Goal: Task Accomplishment & Management: Manage account settings

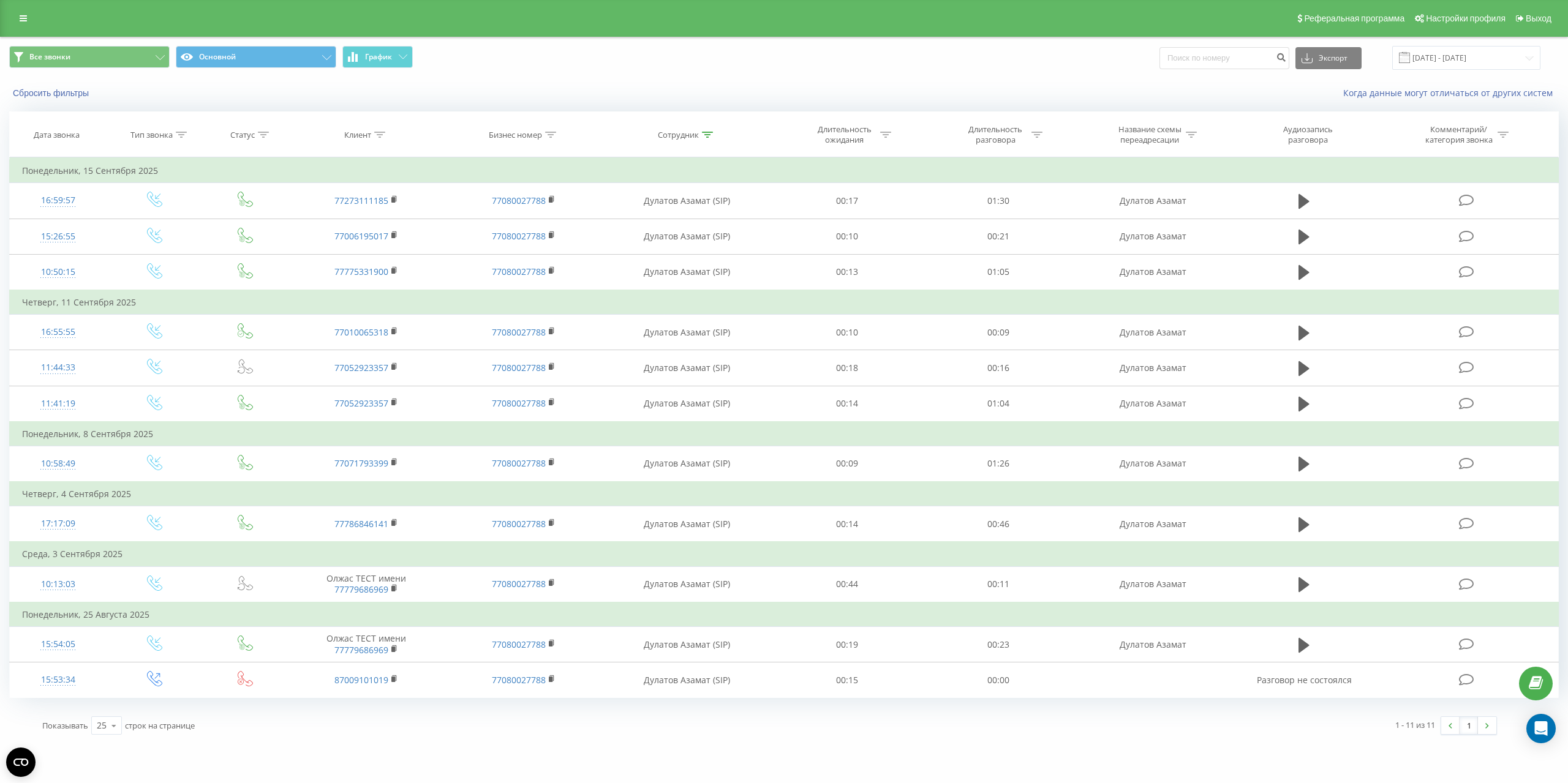
click at [24, 9] on div "Реферальная программа Настройки профиля Выход" at bounding box center [784, 18] width 1568 height 37
click at [24, 14] on link at bounding box center [23, 19] width 22 height 17
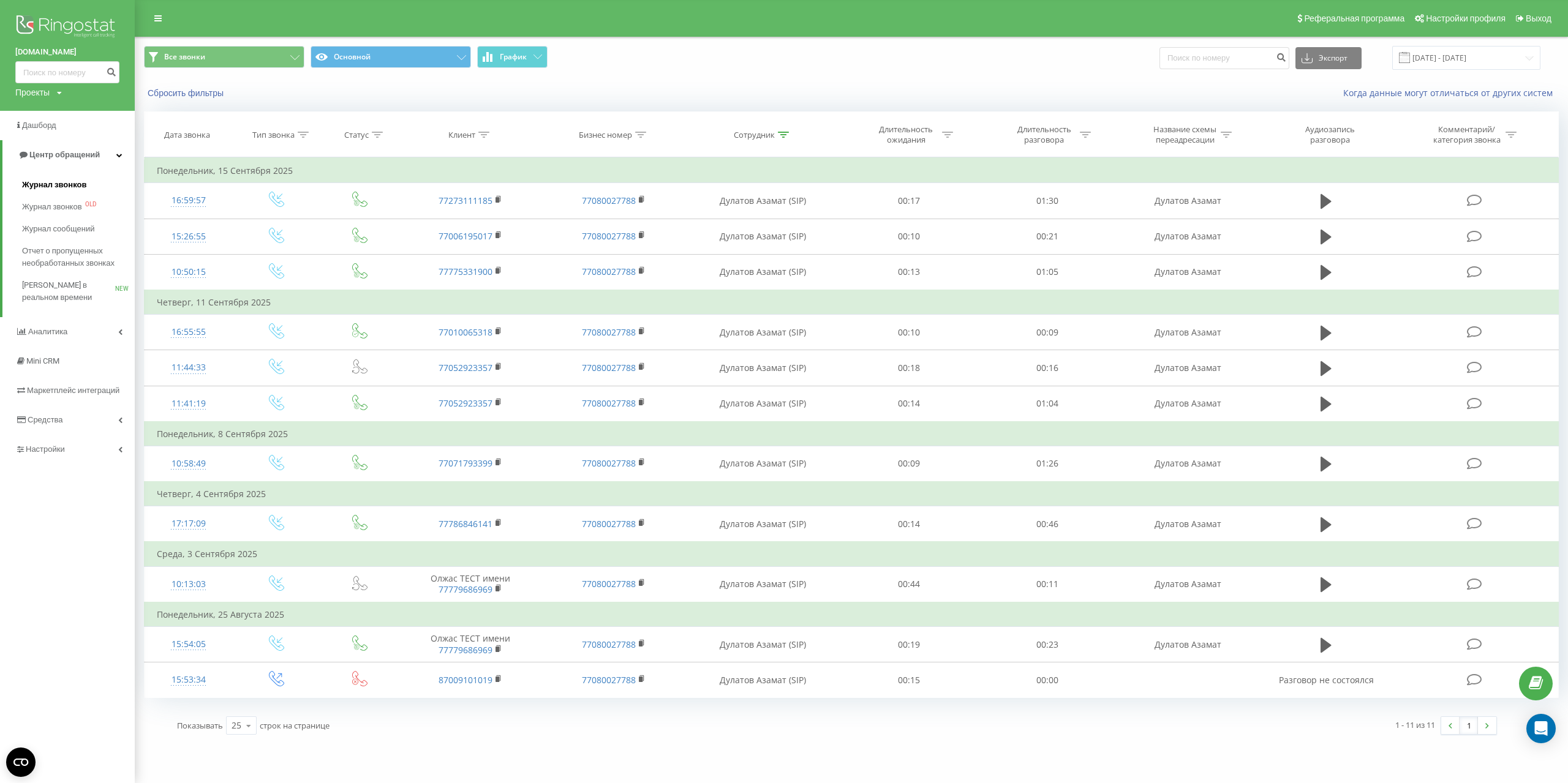
click at [61, 184] on span "Журнал звонков" at bounding box center [54, 185] width 64 height 12
click at [49, 441] on link "Настройки" at bounding box center [67, 449] width 135 height 29
click at [62, 357] on span "Виртуальная АТС" at bounding box center [67, 362] width 70 height 12
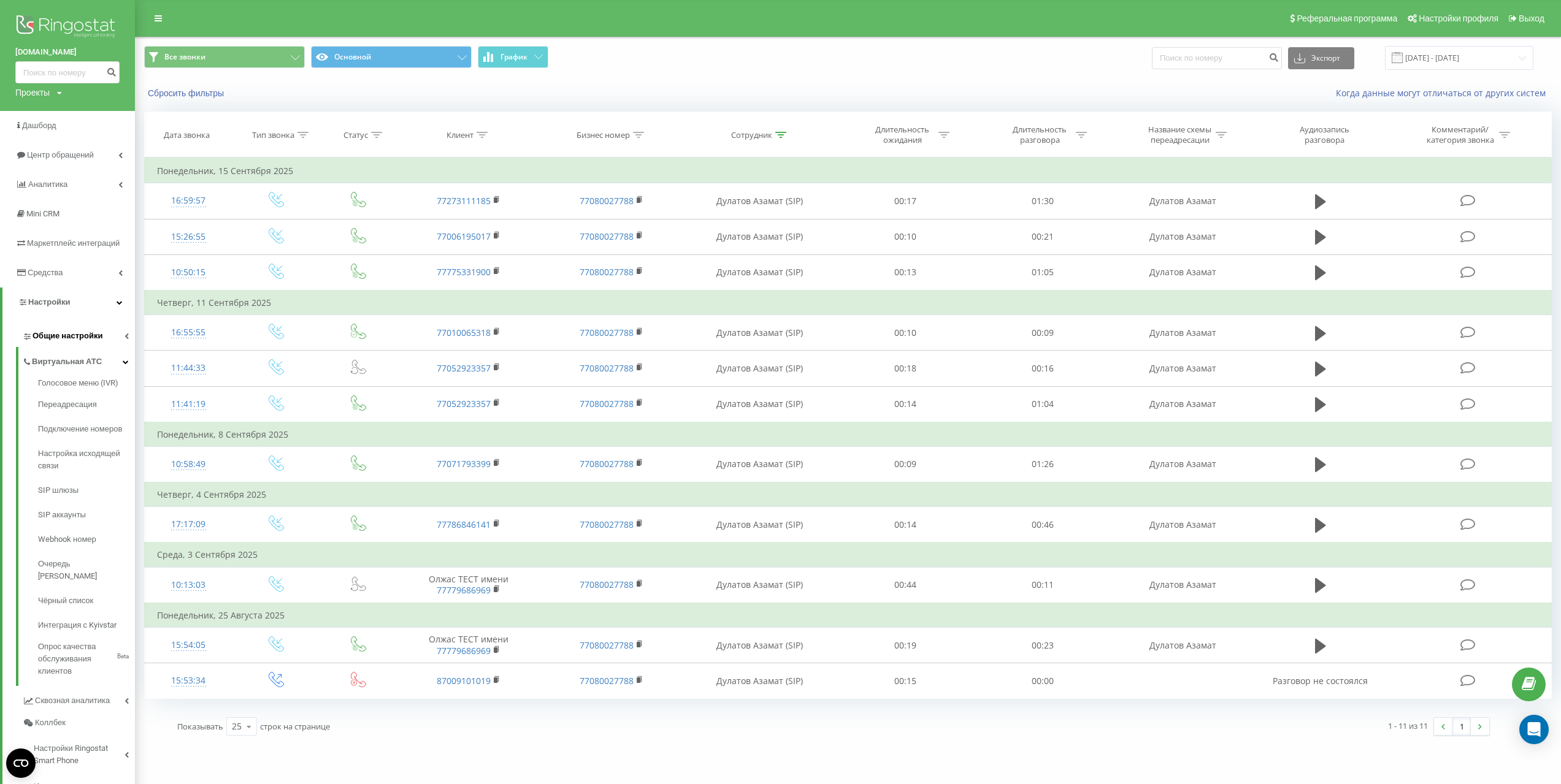
click at [54, 337] on span "Общие настройки" at bounding box center [67, 336] width 70 height 12
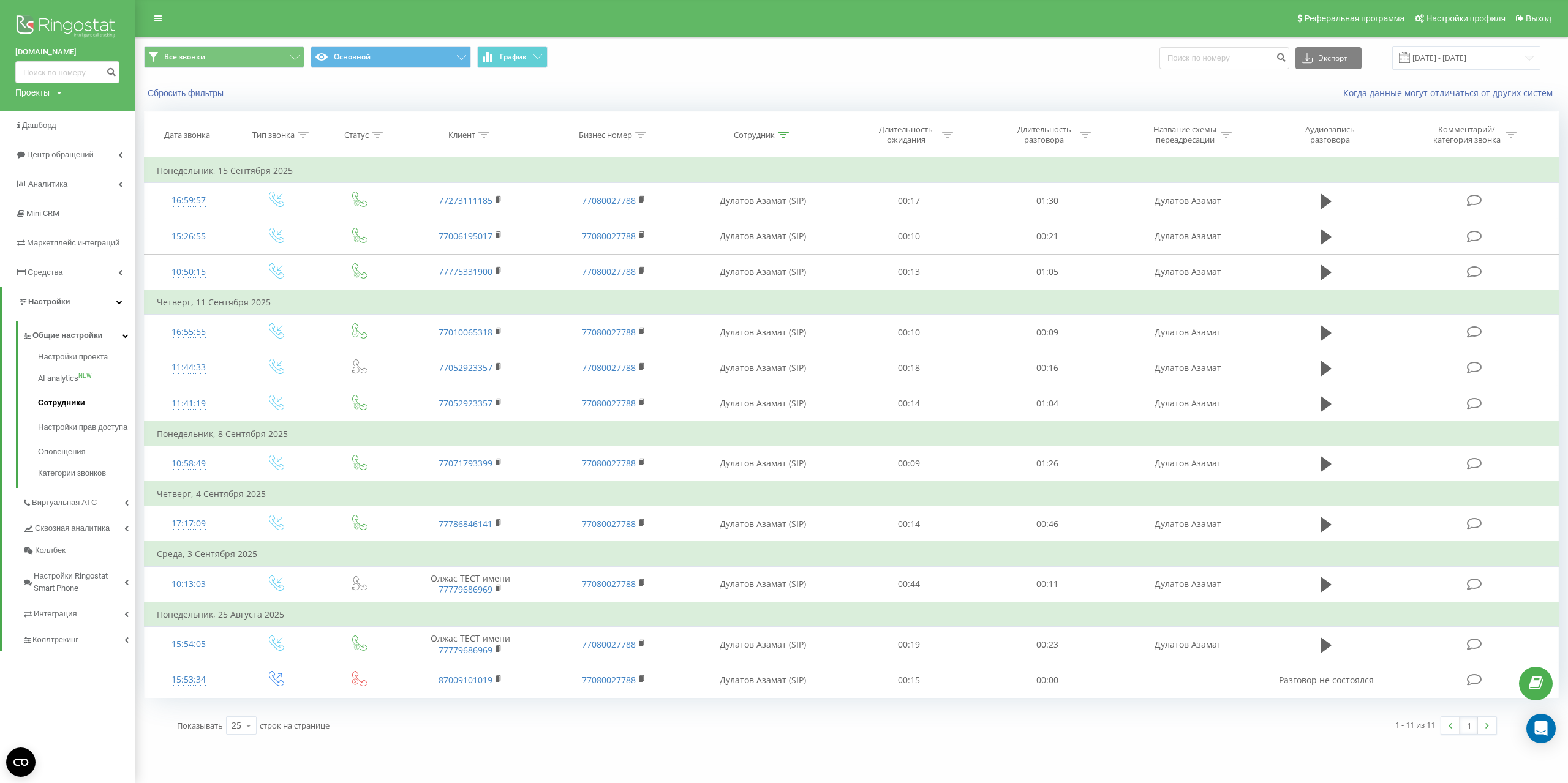
click at [64, 398] on span "Сотрудники" at bounding box center [62, 403] width 47 height 12
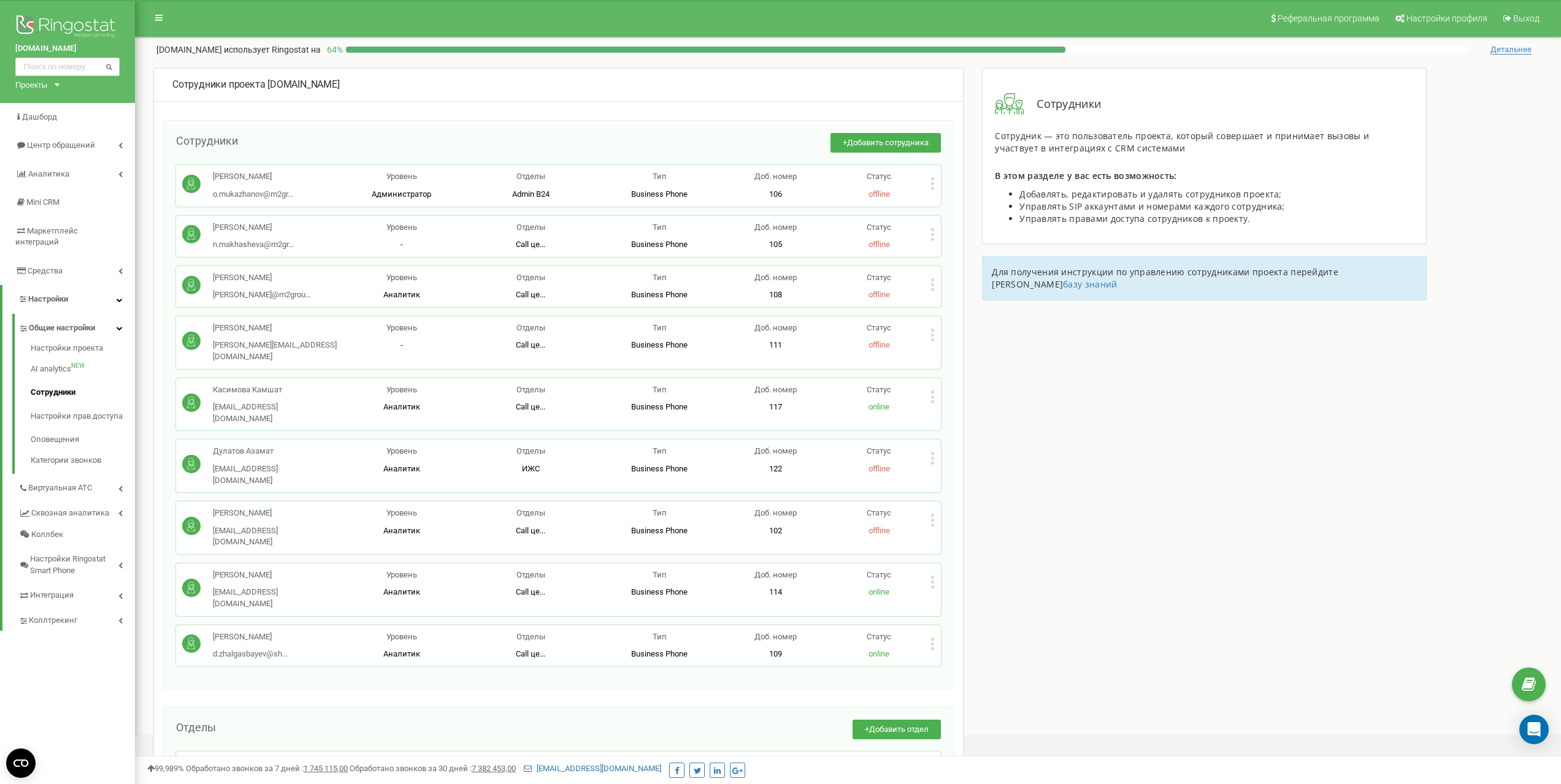
click at [226, 446] on p "Дулатов Азамат" at bounding box center [275, 451] width 124 height 12
click at [932, 452] on icon at bounding box center [932, 458] width 4 height 13
click at [964, 474] on span "Редактировать" at bounding box center [979, 478] width 62 height 8
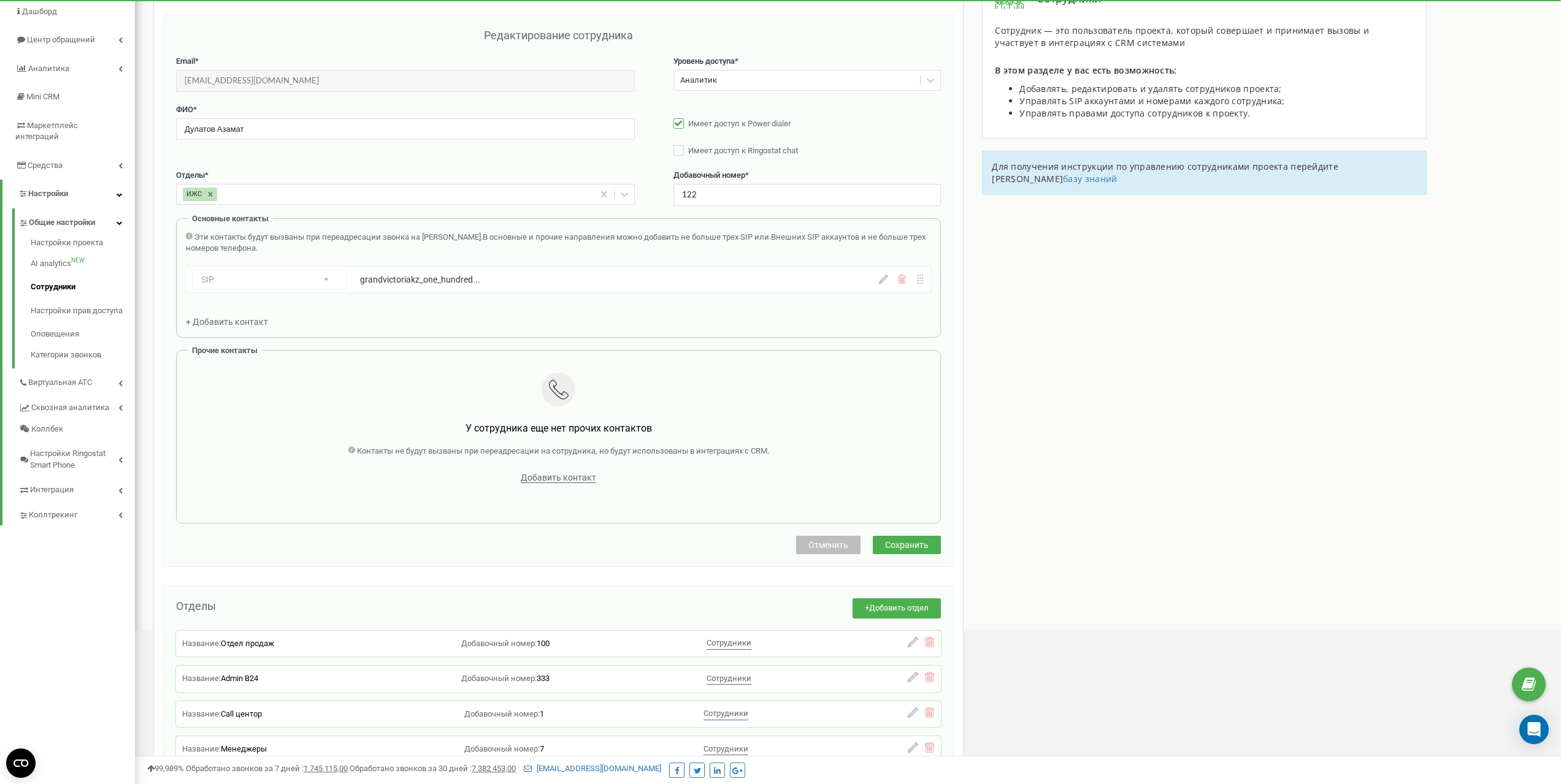
scroll to position [122, 0]
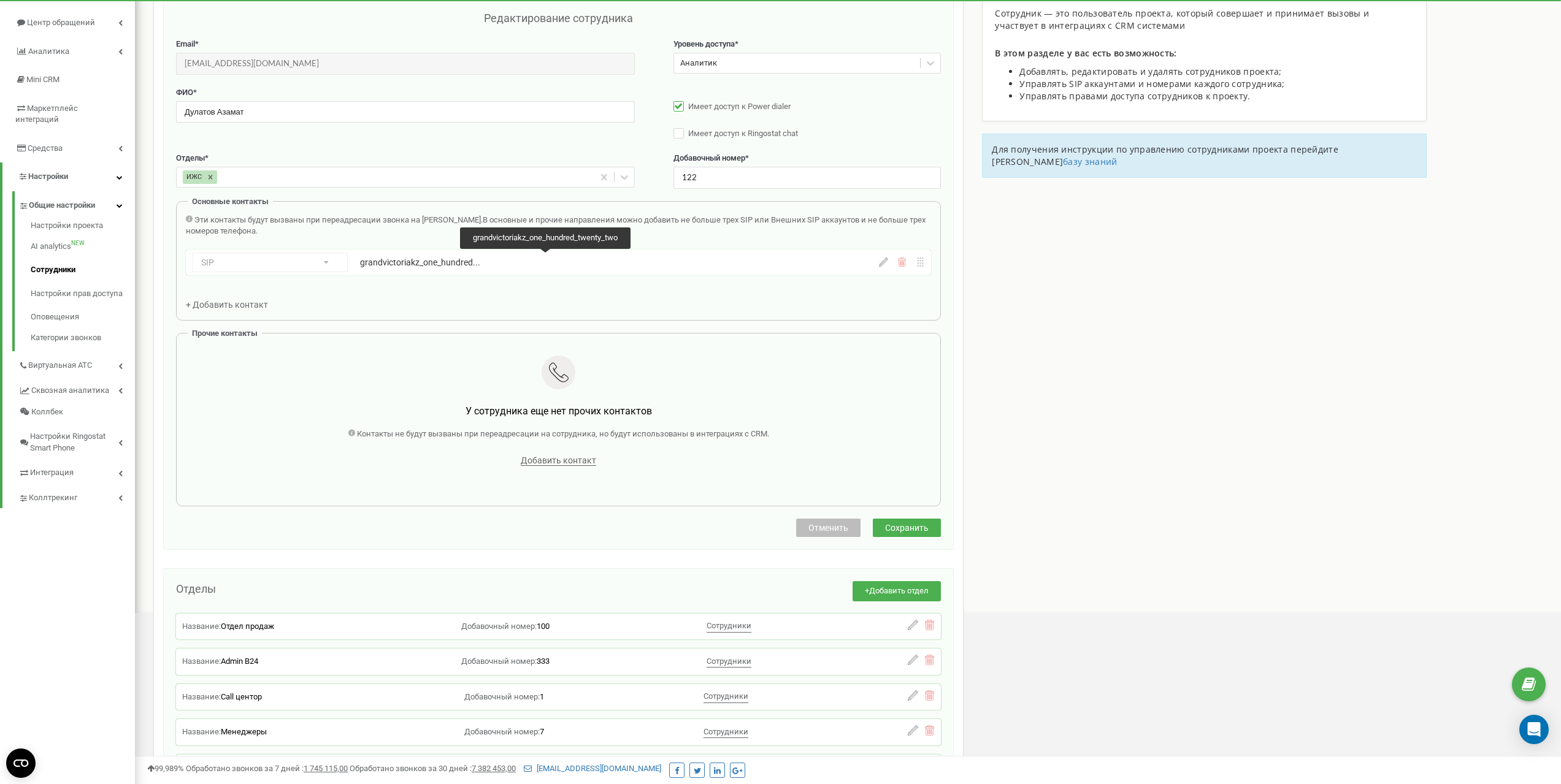
click at [496, 261] on div "grandvictoriakz_one_hundred..." at bounding box center [547, 263] width 374 height 12
click at [879, 264] on icon at bounding box center [884, 262] width 9 height 9
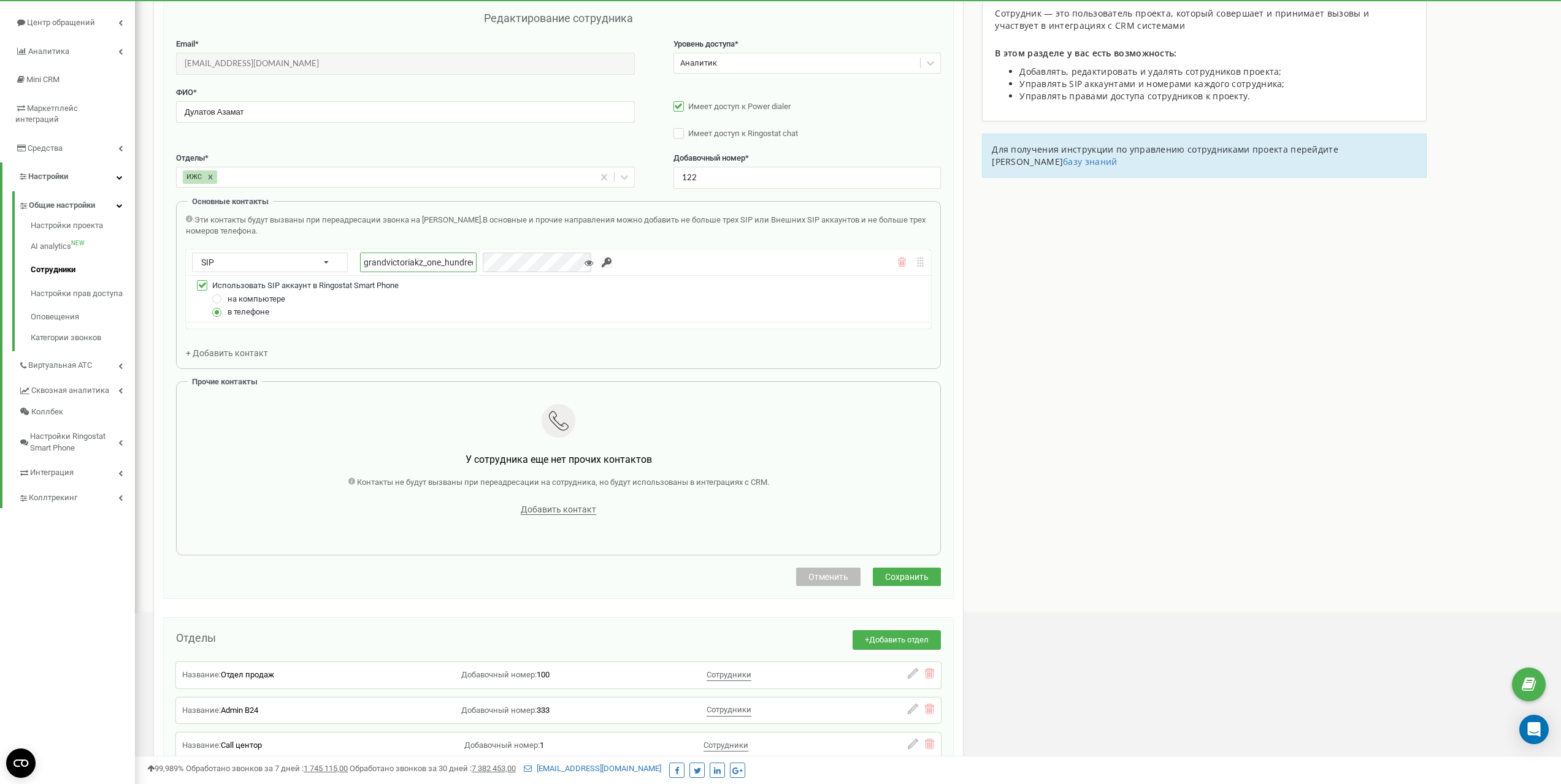
click at [451, 261] on input "grandvictoriakz_one_hundred_twenty_two" at bounding box center [418, 262] width 117 height 19
click at [446, 262] on input "grandvictoriakz_one_hundred_twenty_two" at bounding box center [418, 262] width 117 height 19
drag, startPoint x: 364, startPoint y: 261, endPoint x: 474, endPoint y: 263, distance: 110.0
click at [474, 263] on div "grandvictoriakz_one_hundred_twenty_two" at bounding box center [479, 262] width 237 height 19
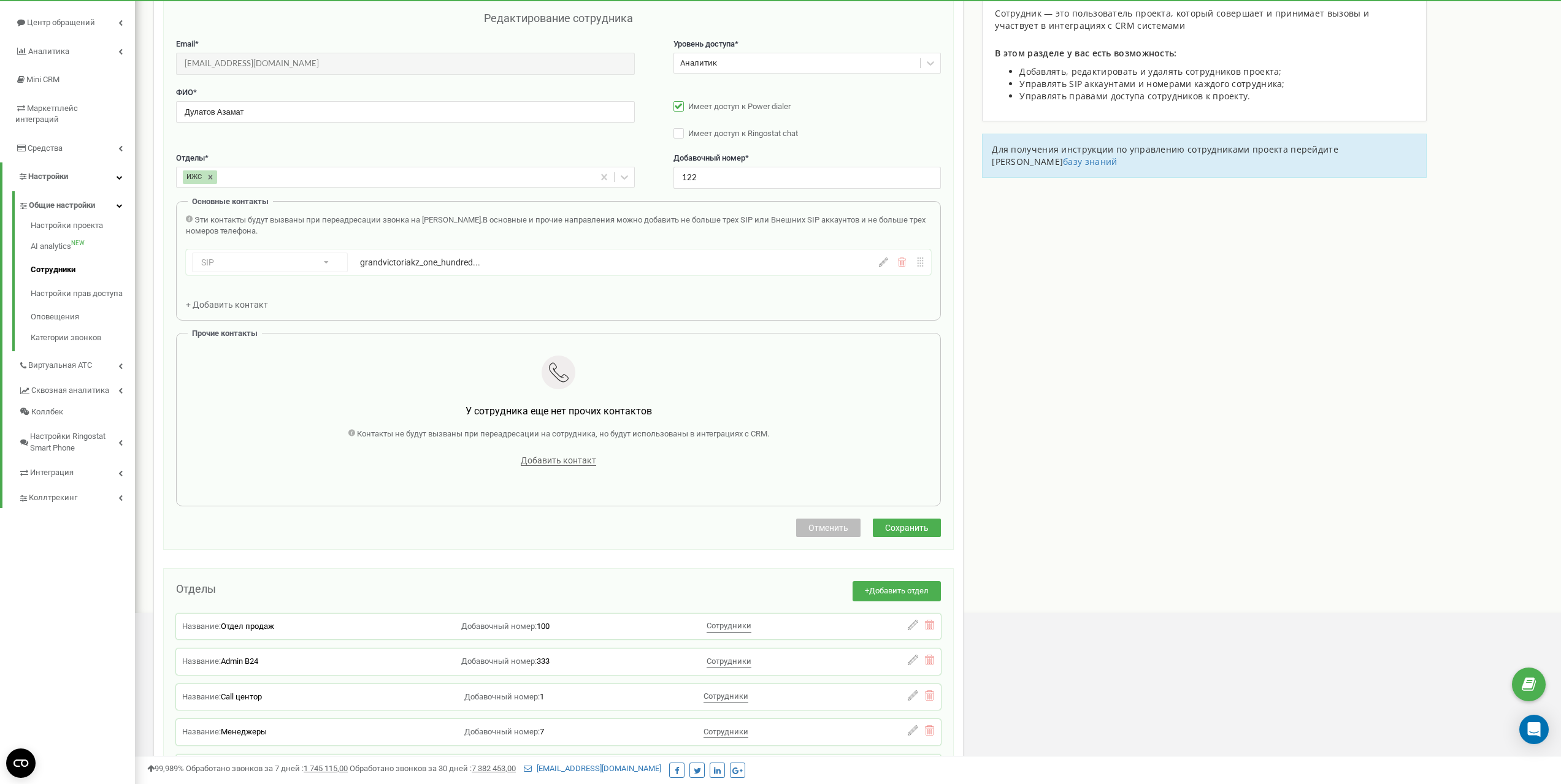
click at [883, 266] on icon at bounding box center [884, 262] width 9 height 9
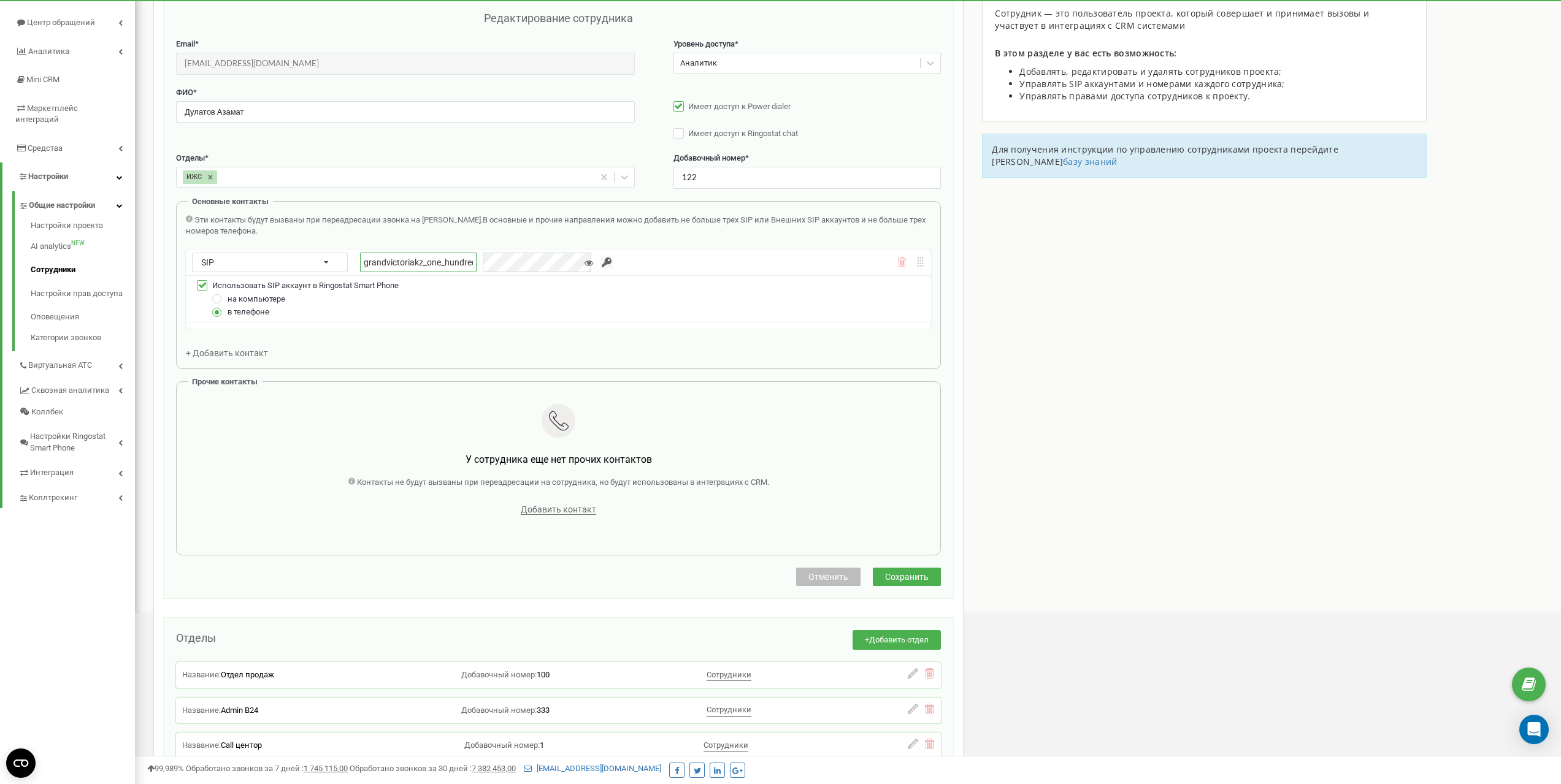
click at [373, 261] on input "grandvictoriakz_one_hundred_twenty_two" at bounding box center [418, 262] width 117 height 19
drag, startPoint x: 362, startPoint y: 261, endPoint x: 469, endPoint y: 258, distance: 107.0
click at [469, 258] on input "grandvictoriakz_one_hundred_twenty_two" at bounding box center [418, 262] width 117 height 19
click at [214, 294] on label at bounding box center [217, 294] width 11 height 0
click at [0, 0] on input "на компьютере" at bounding box center [0, 0] width 0 height 0
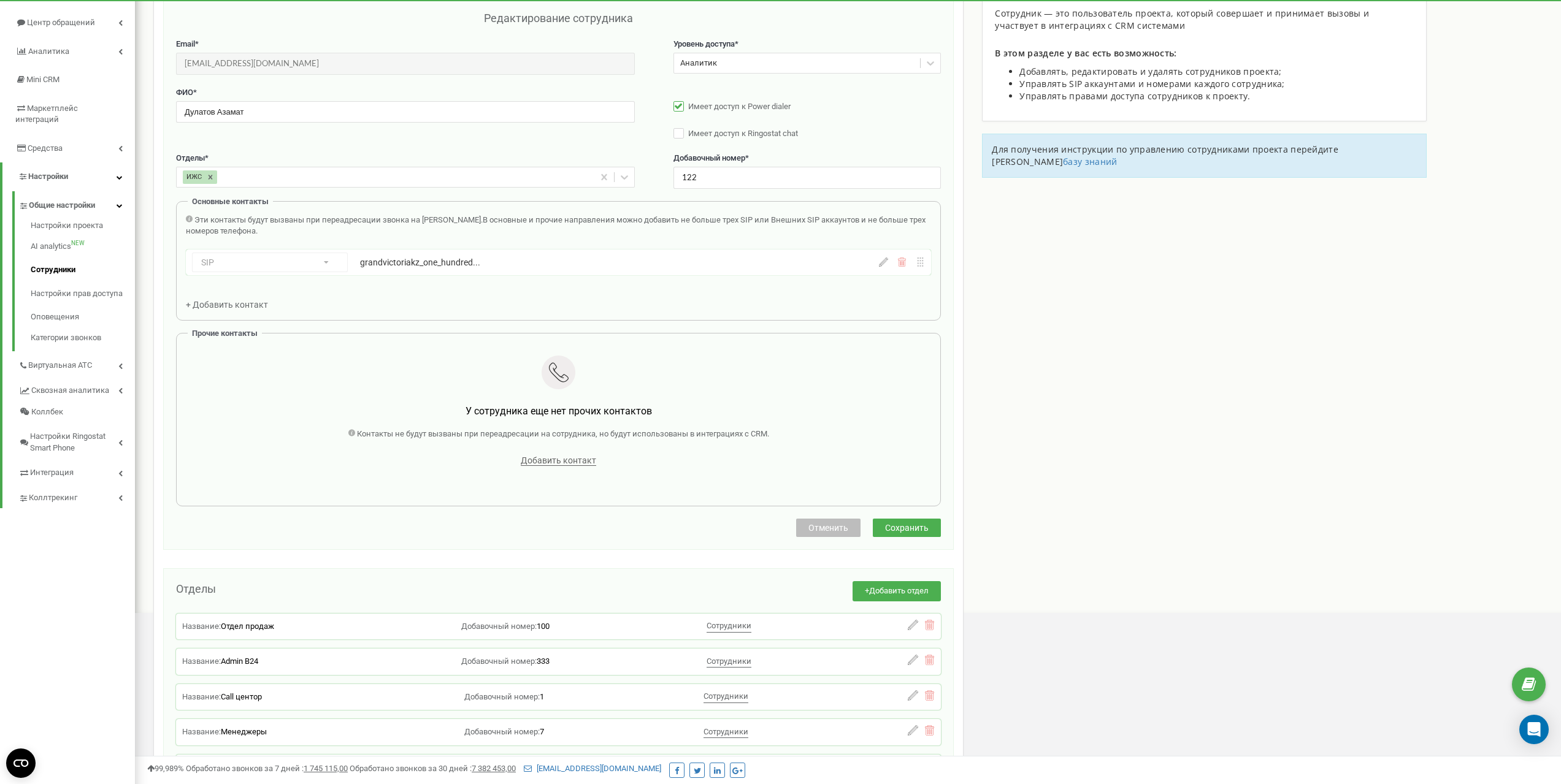
click at [881, 267] on icon at bounding box center [884, 262] width 9 height 9
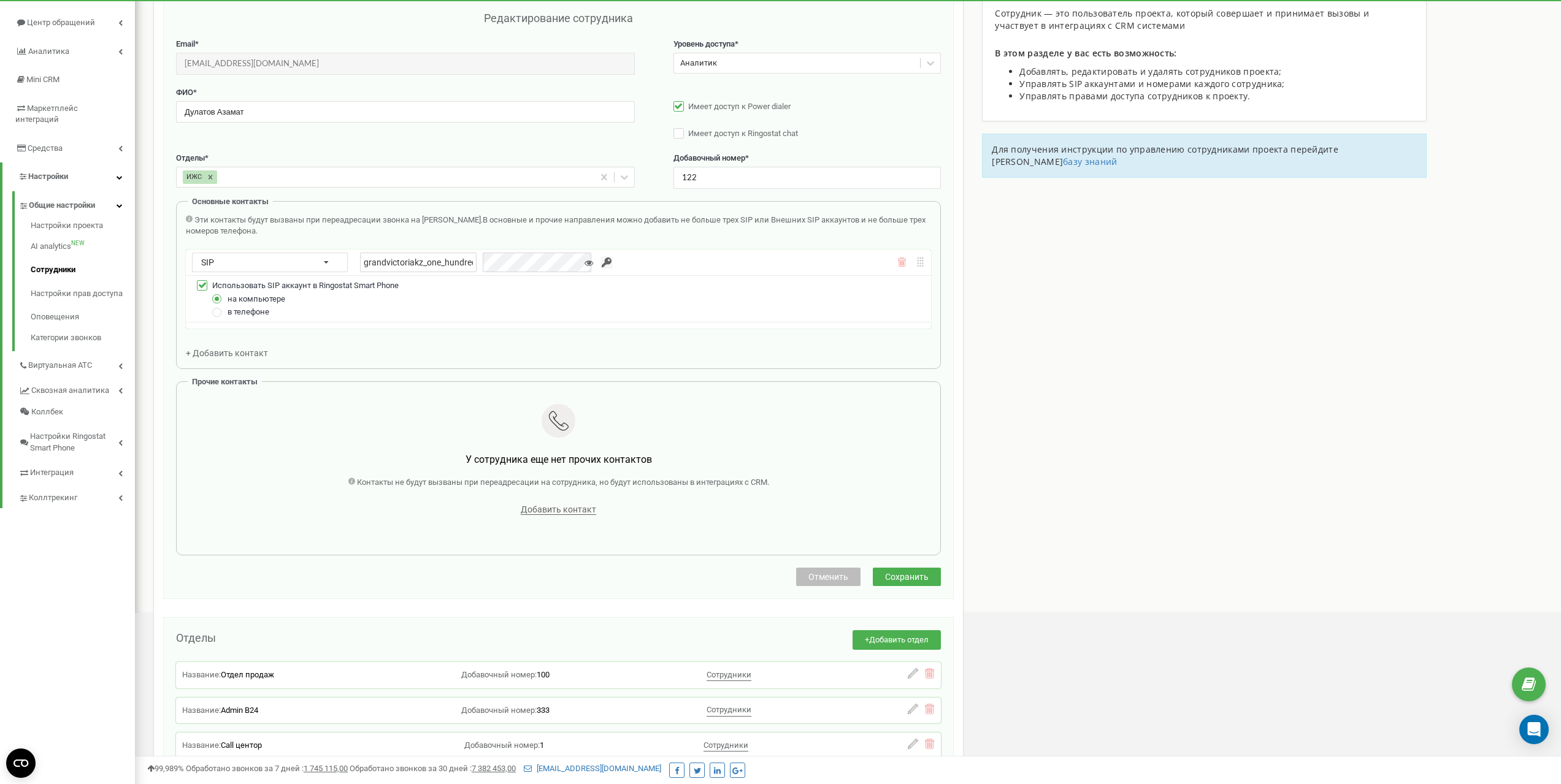
click at [584, 262] on icon at bounding box center [589, 263] width 9 height 9
click at [601, 261] on input "button" at bounding box center [607, 263] width 12 height 12
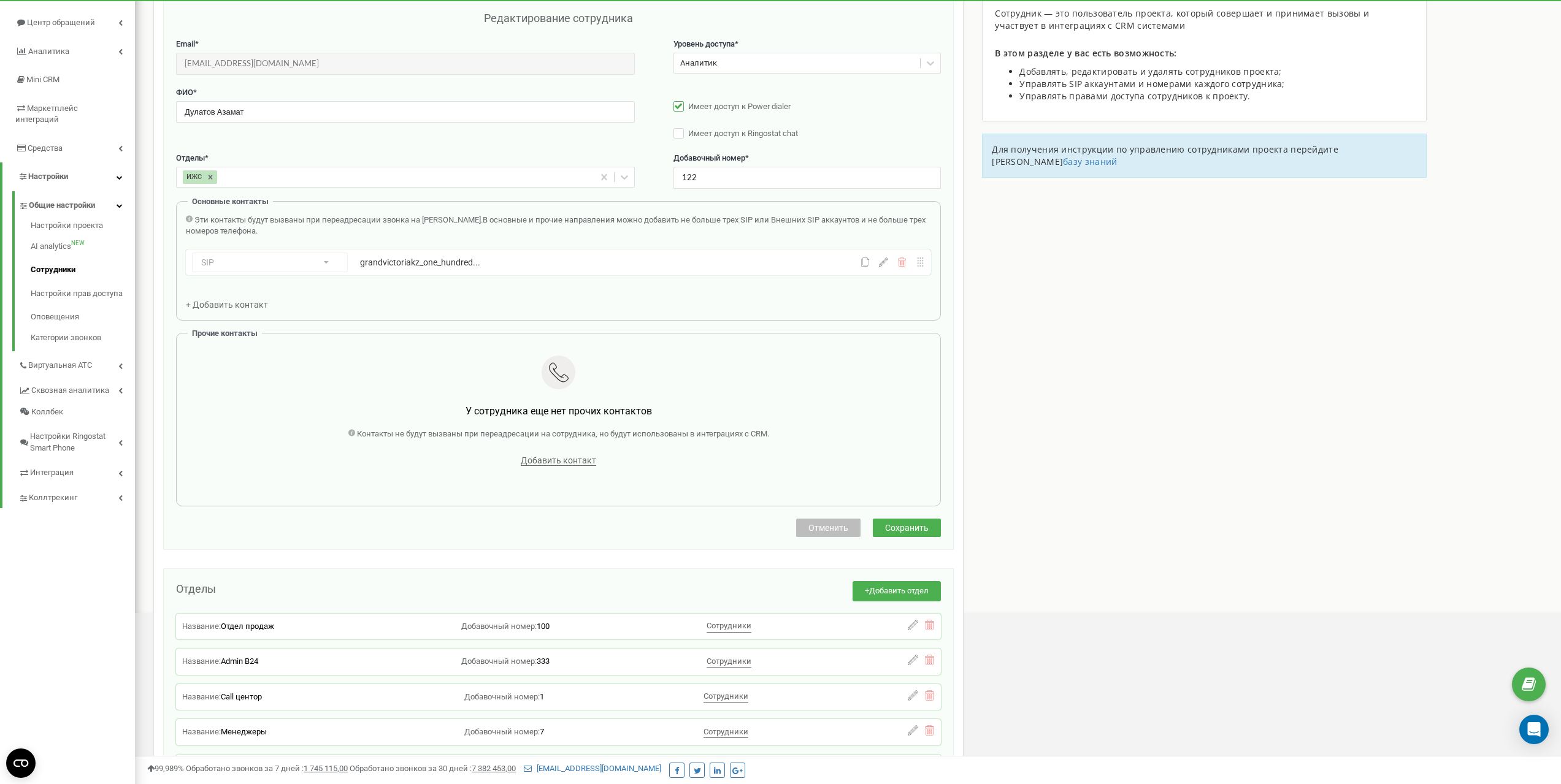
click at [882, 268] on div "SIP Номер телефона SIP Внешний SIP grandvictoriakz_one_hundred... grandvictoria…" at bounding box center [559, 262] width 746 height 26
click at [884, 263] on icon at bounding box center [884, 262] width 9 height 9
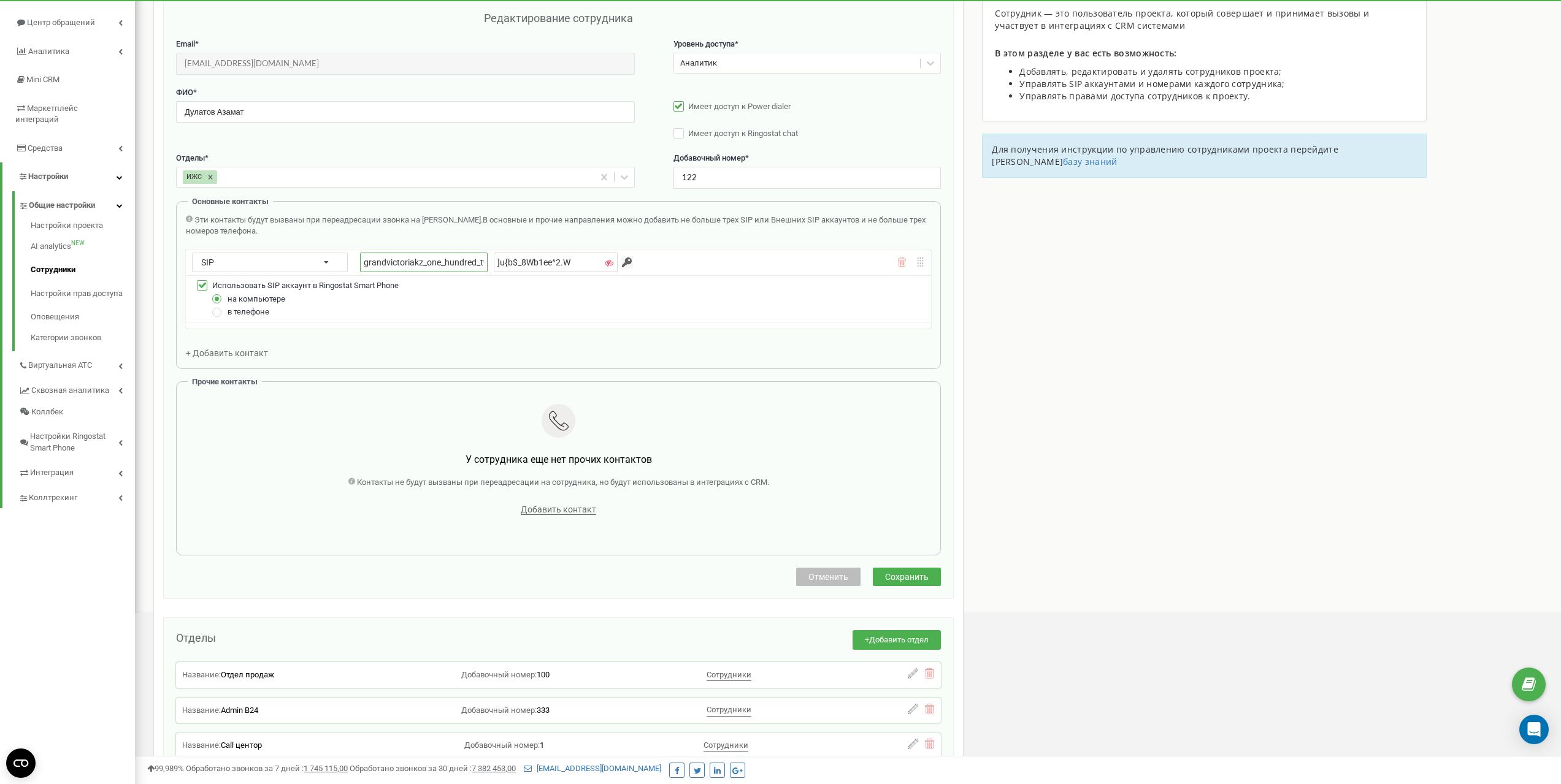
drag, startPoint x: 558, startPoint y: 262, endPoint x: 469, endPoint y: 262, distance: 89.0
click at [469, 262] on div "grandvictoriakz_one_hundred_twenty_two ]u{b$_8Wb1ee^2.W" at bounding box center [489, 262] width 258 height 19
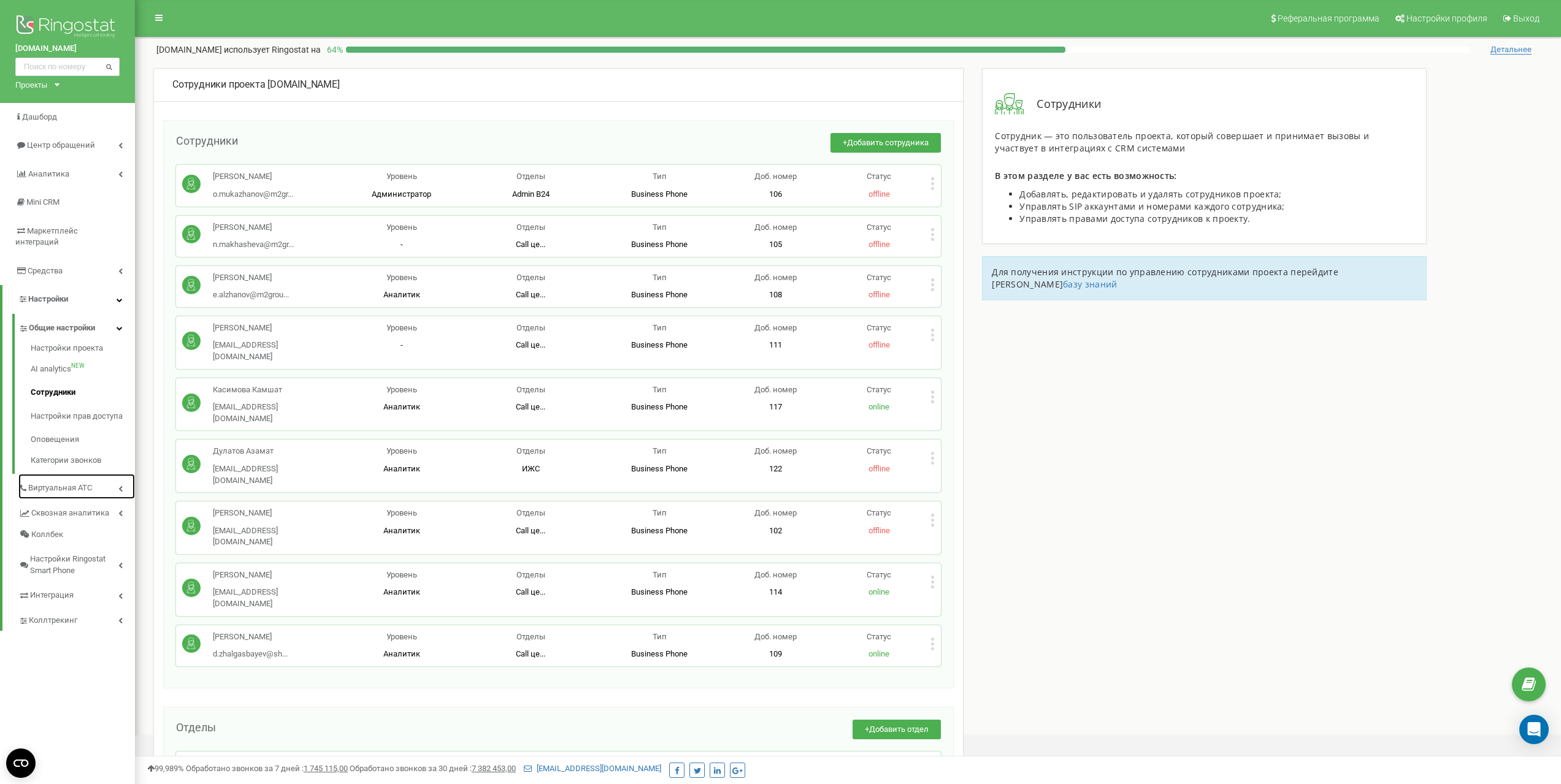
click at [57, 483] on span "Виртуальная АТС" at bounding box center [60, 488] width 64 height 12
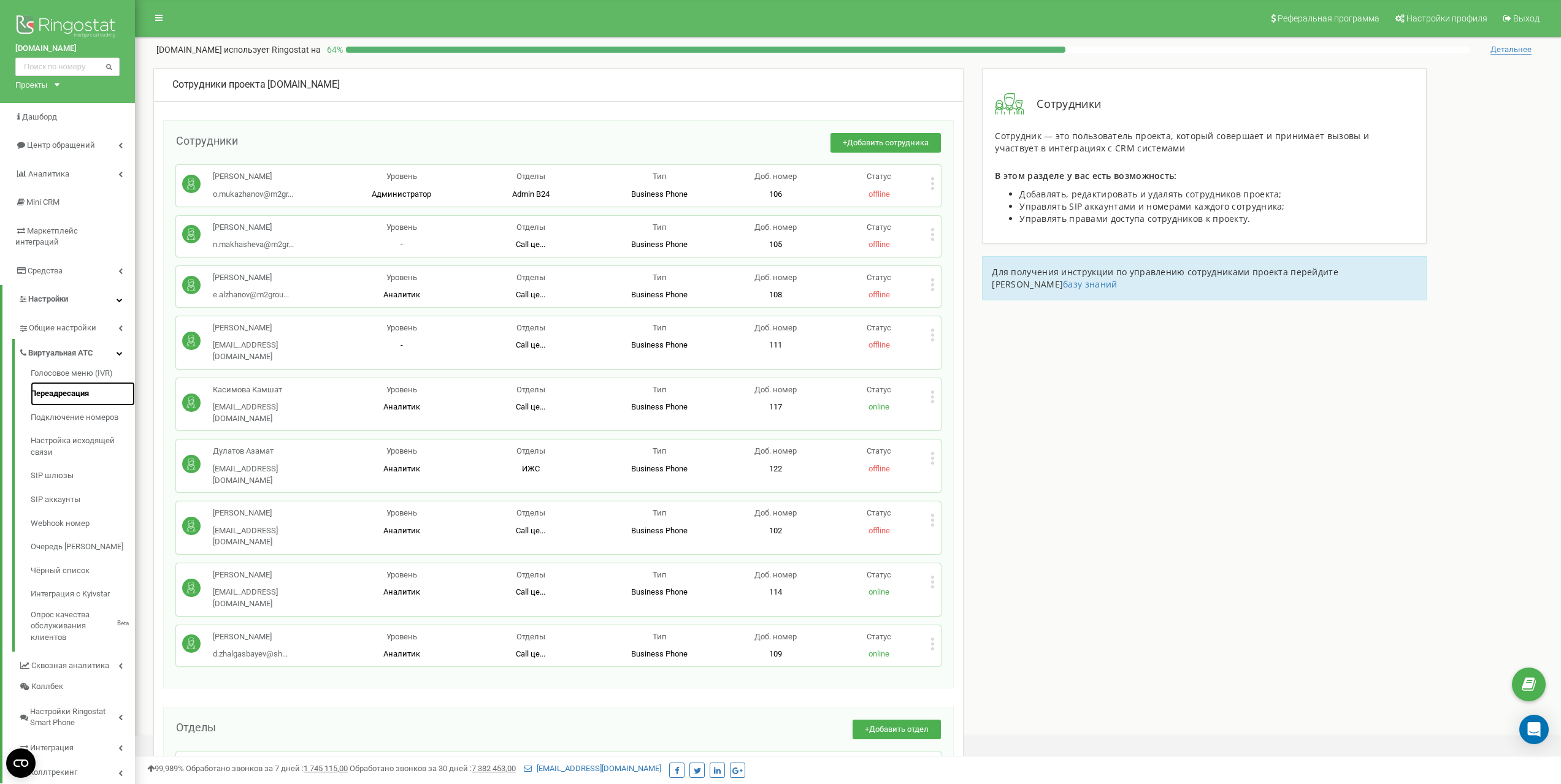
click at [49, 382] on link "Переадресация" at bounding box center [82, 394] width 104 height 24
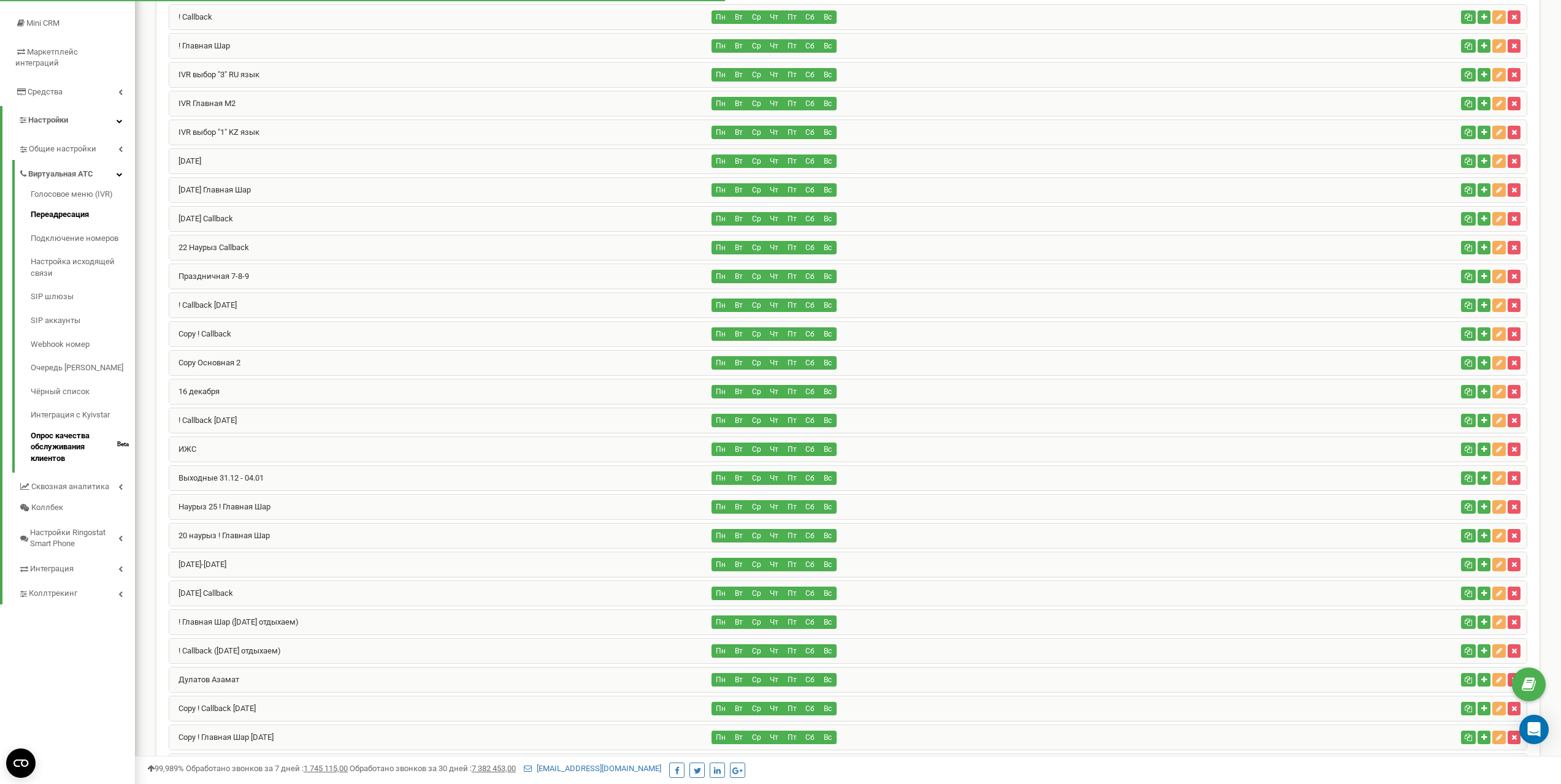
scroll to position [184, 0]
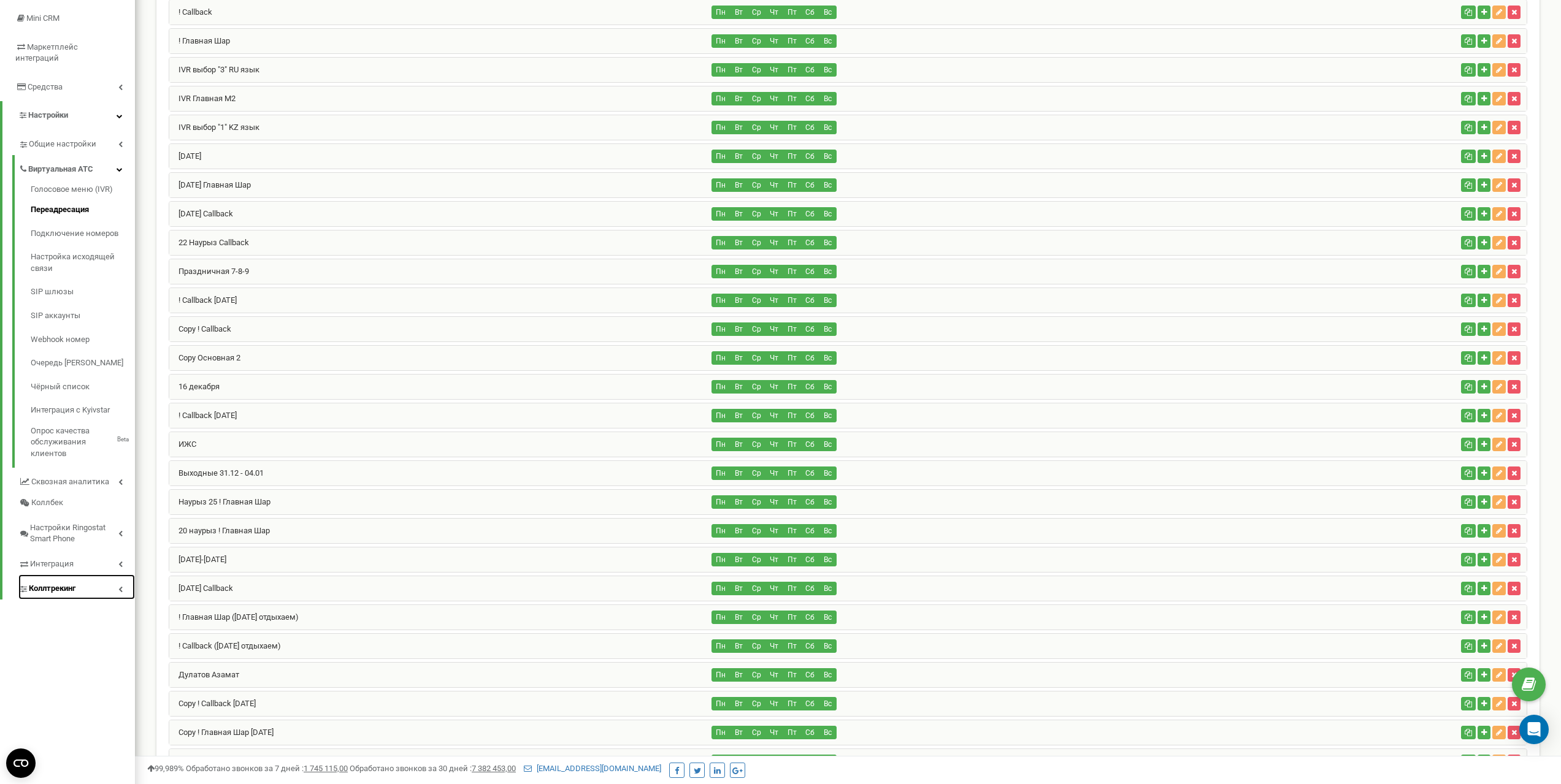
click at [54, 583] on span "Коллтрекинг" at bounding box center [52, 589] width 47 height 12
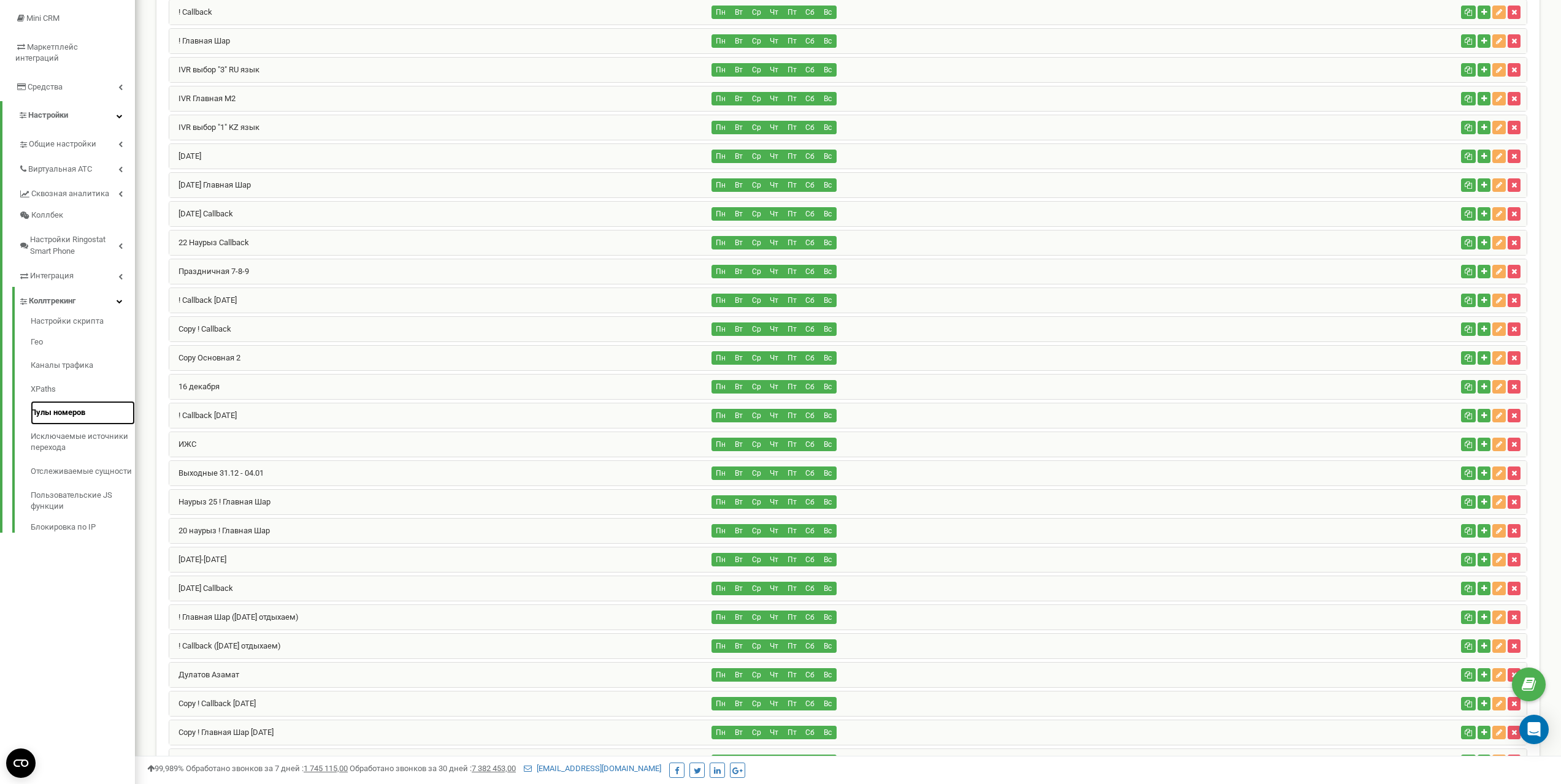
click at [61, 401] on link "Пулы номеров" at bounding box center [82, 413] width 104 height 24
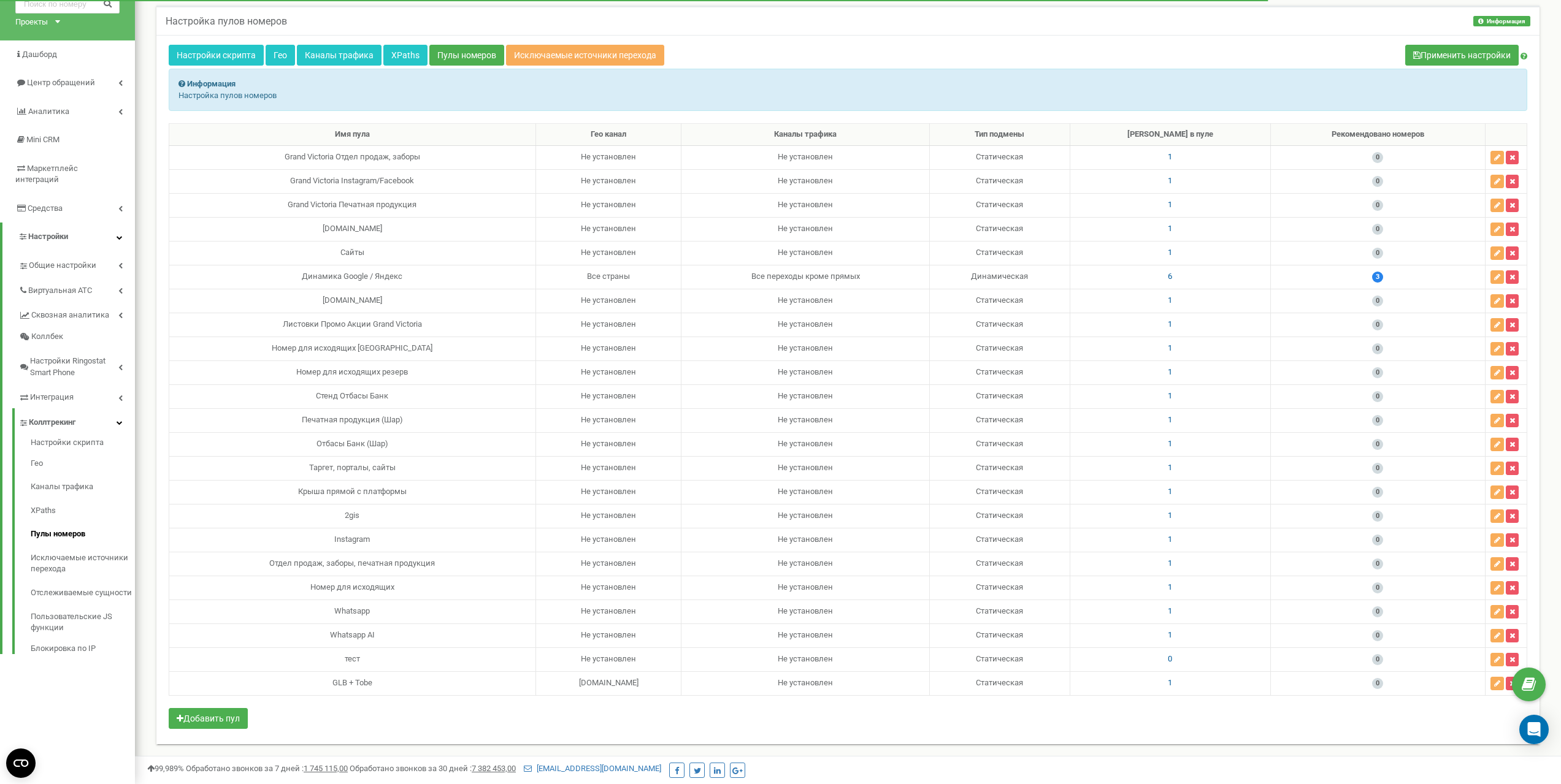
click at [378, 684] on div "GLB + Tobe" at bounding box center [352, 683] width 357 height 12
click at [1183, 684] on td "1" at bounding box center [1170, 684] width 200 height 24
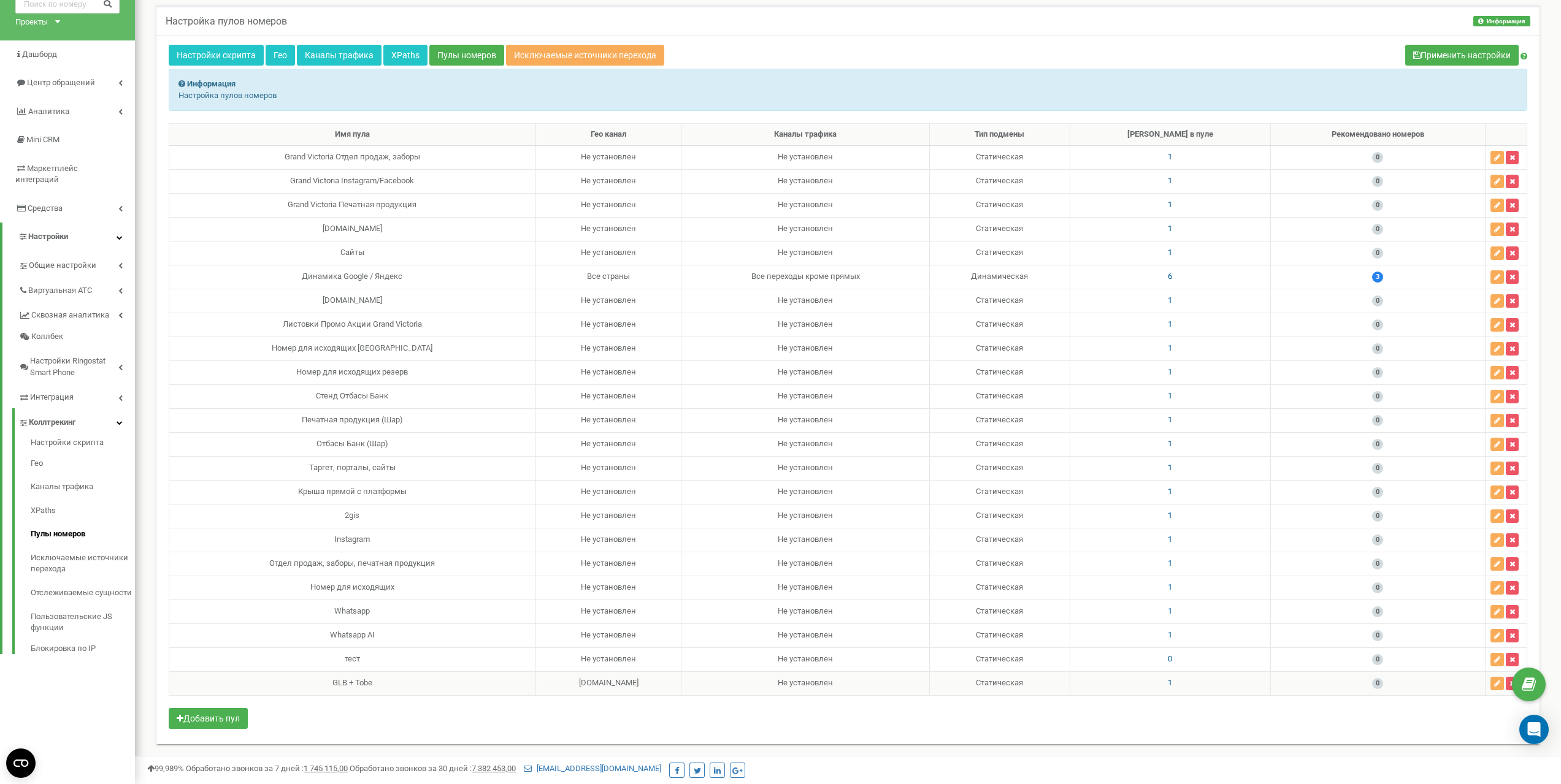
click at [1172, 683] on span "1" at bounding box center [1170, 682] width 4 height 9
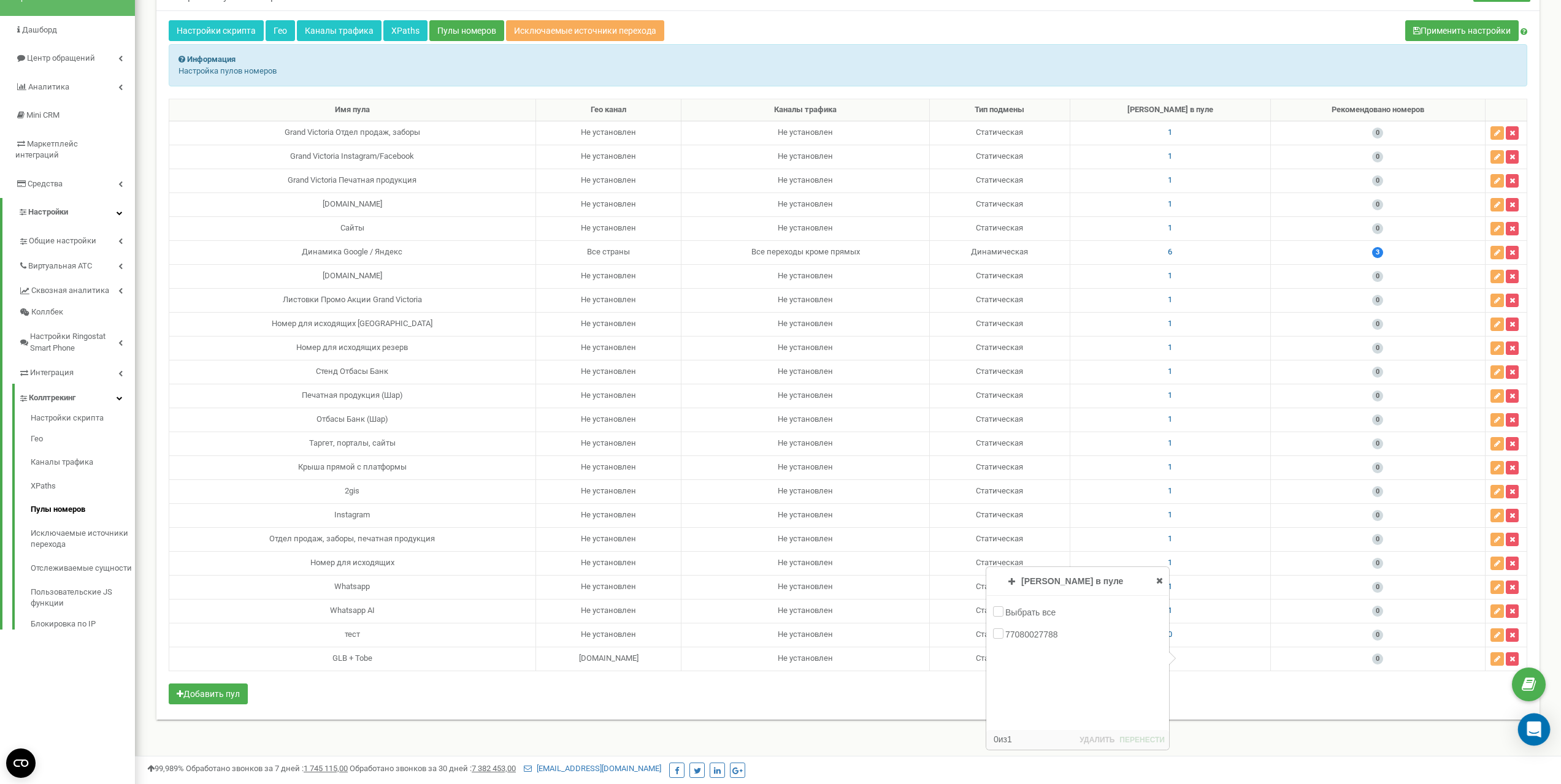
click at [1535, 738] on div "Open Intercom Messenger" at bounding box center [1534, 730] width 32 height 32
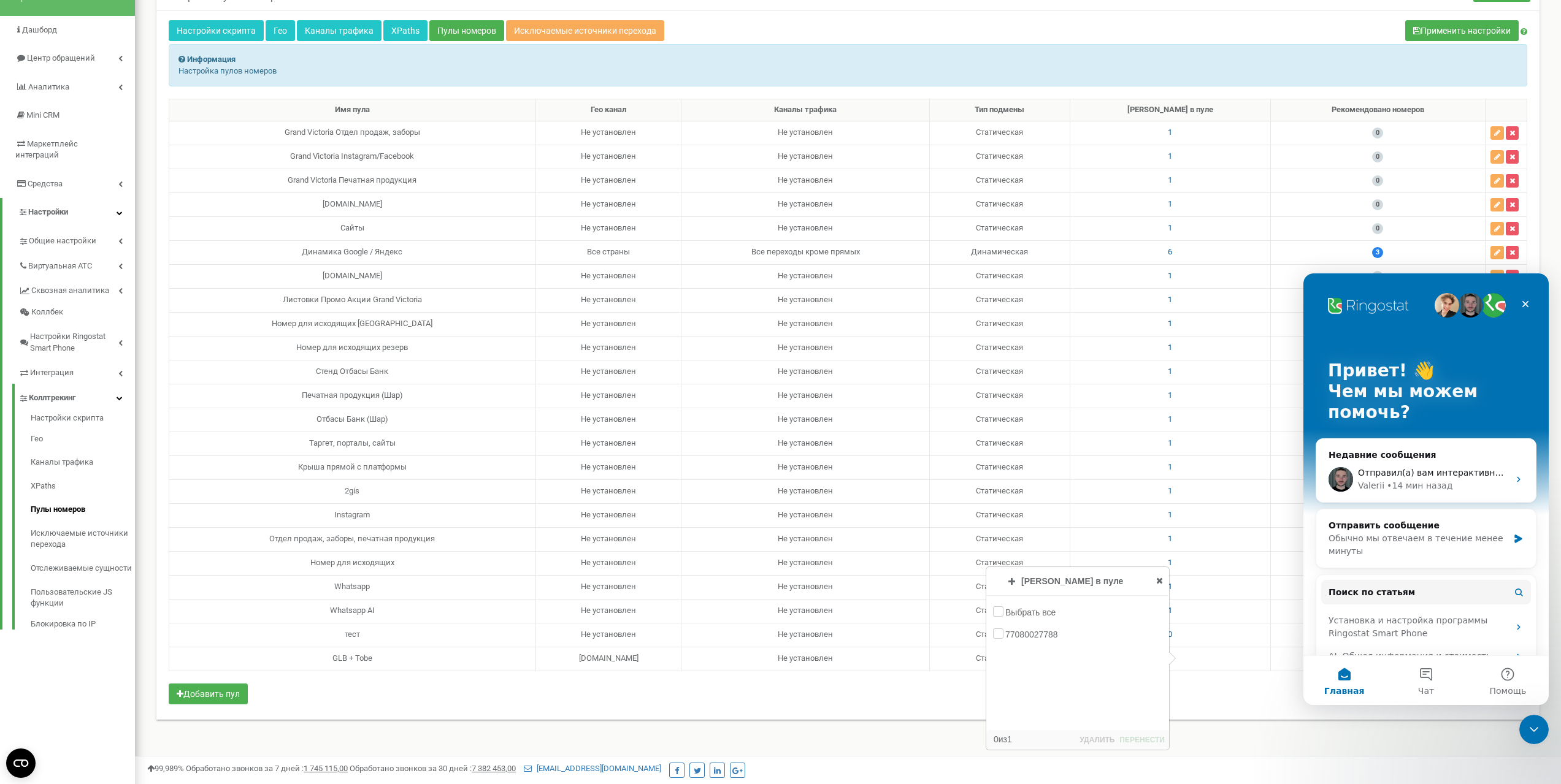
scroll to position [0, 0]
